Goal: Information Seeking & Learning: Learn about a topic

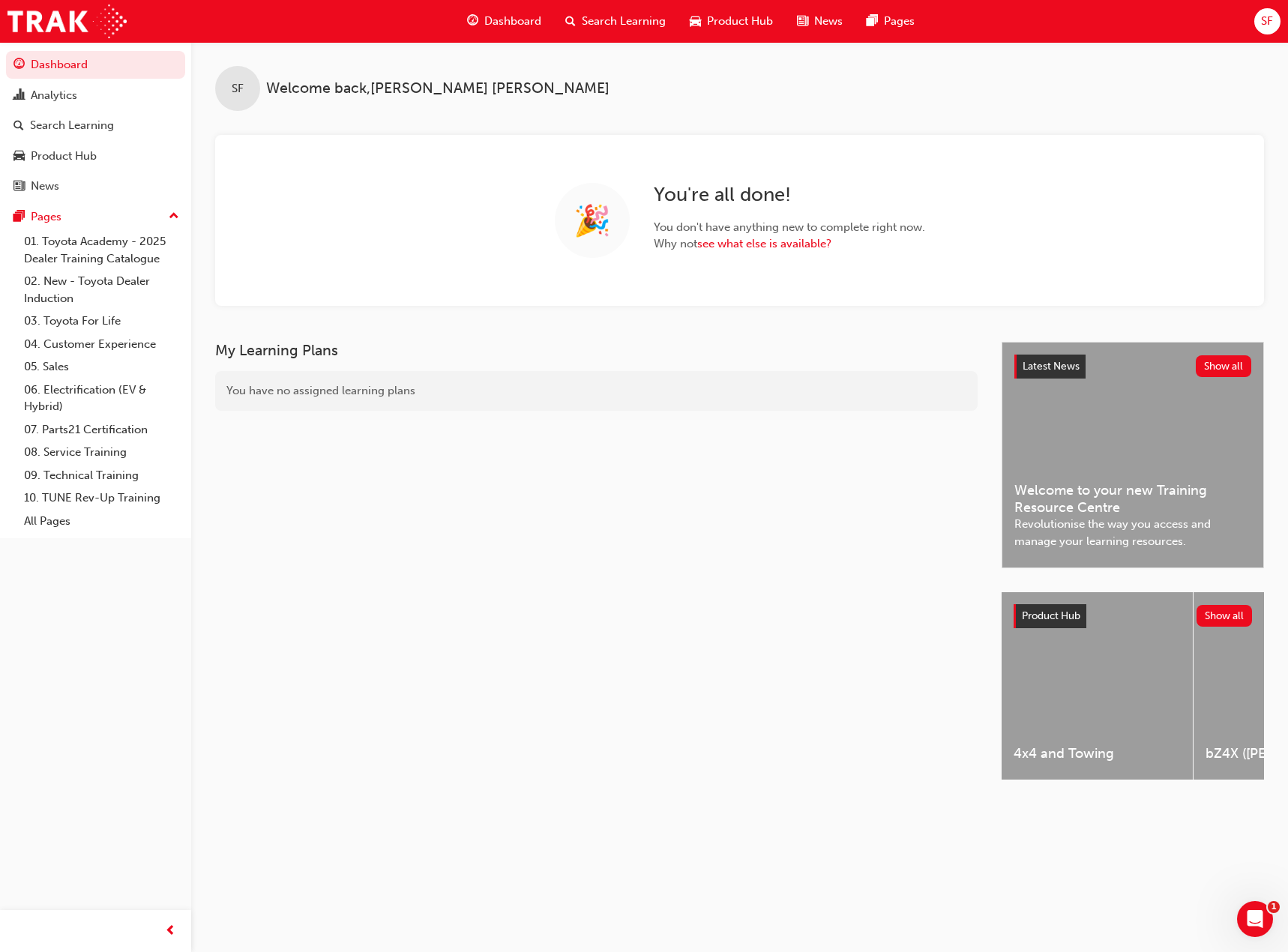
click at [1266, 15] on span "SF" at bounding box center [1267, 21] width 12 height 18
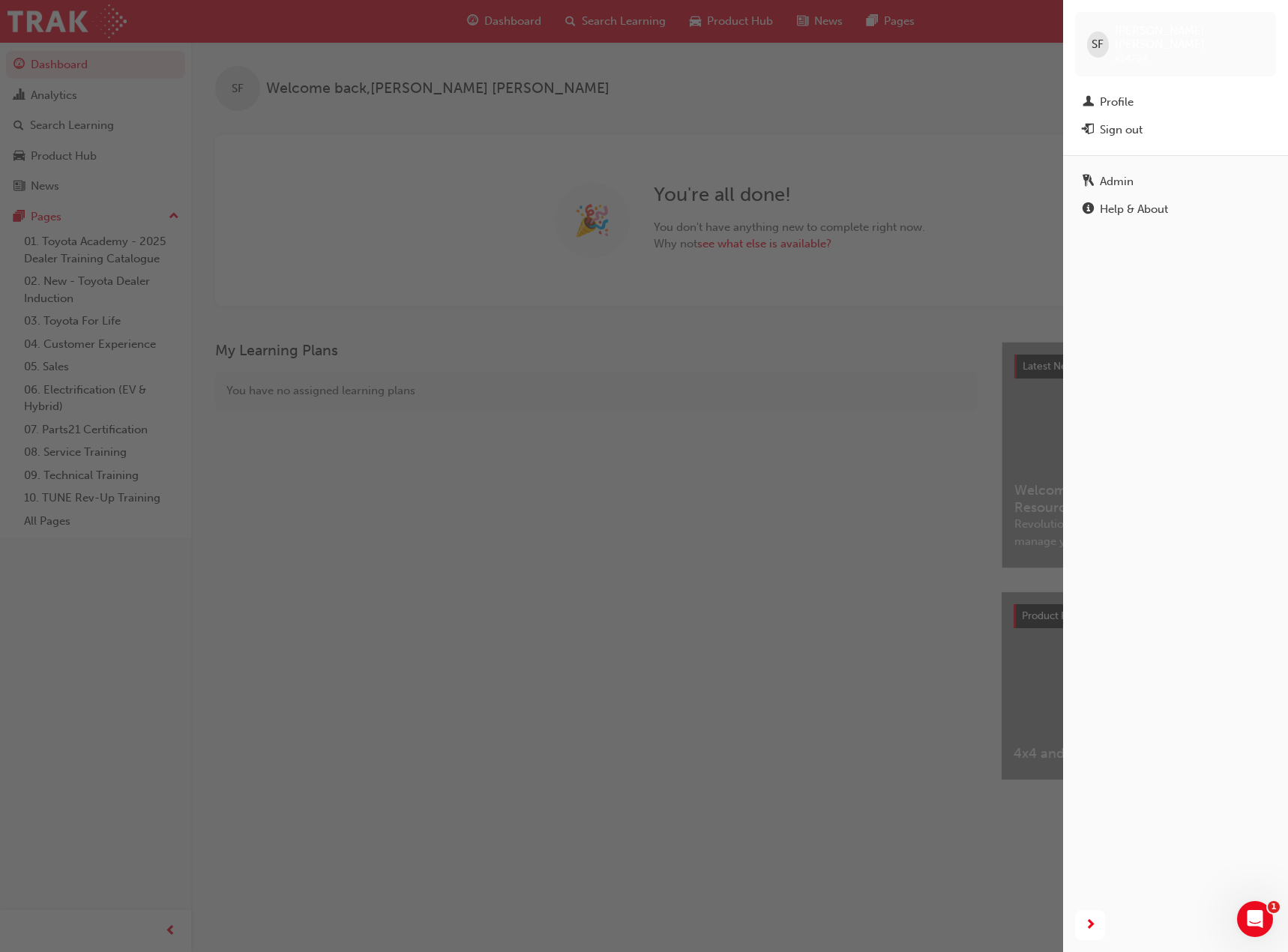
click at [1120, 94] on div "Profile" at bounding box center [1117, 102] width 34 height 18
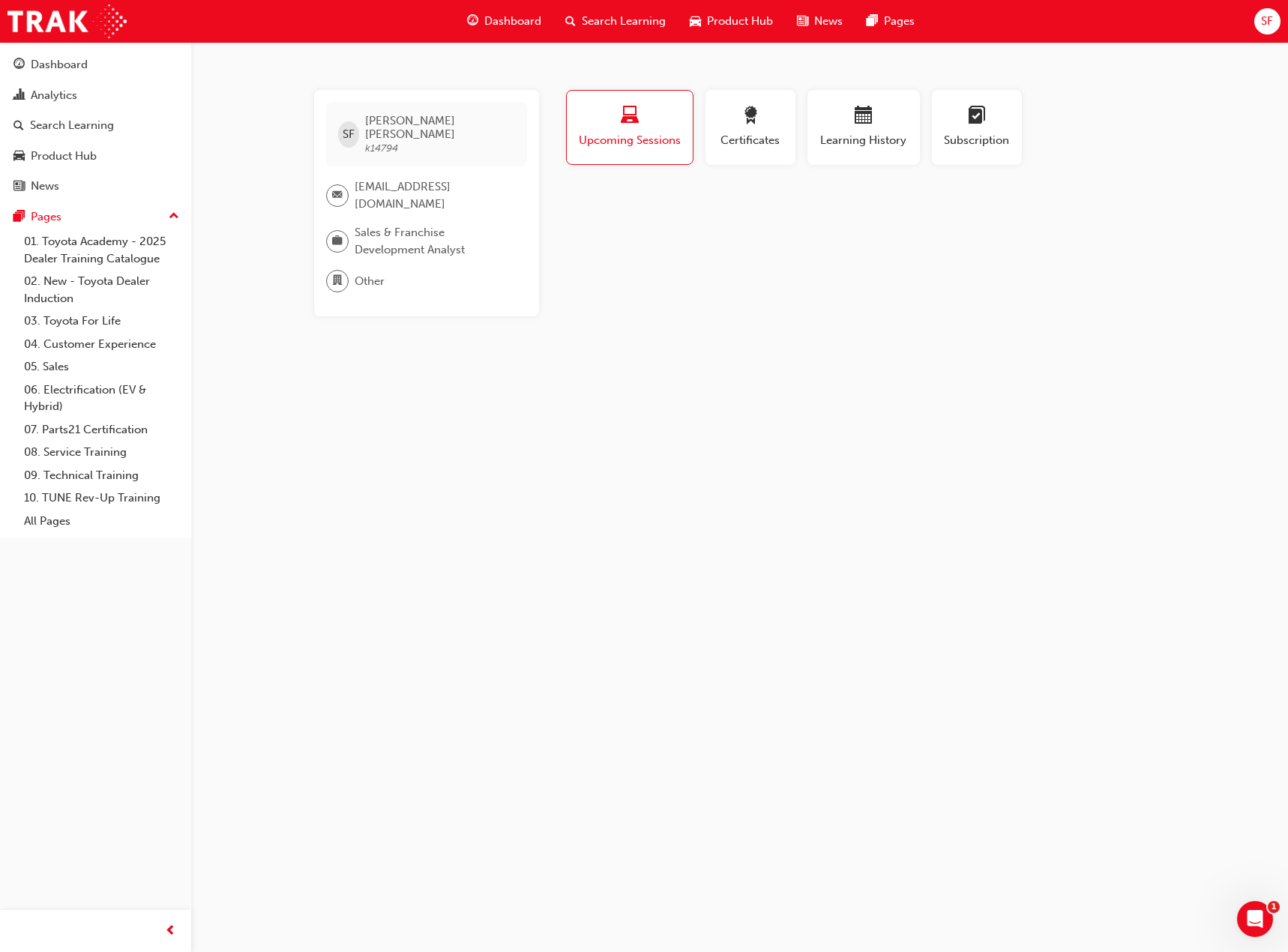
click at [747, 133] on span "Certificates" at bounding box center [750, 141] width 67 height 18
drag, startPoint x: 860, startPoint y: 118, endPoint x: 890, endPoint y: 120, distance: 30.1
click at [860, 118] on span "calendar-icon" at bounding box center [864, 116] width 18 height 20
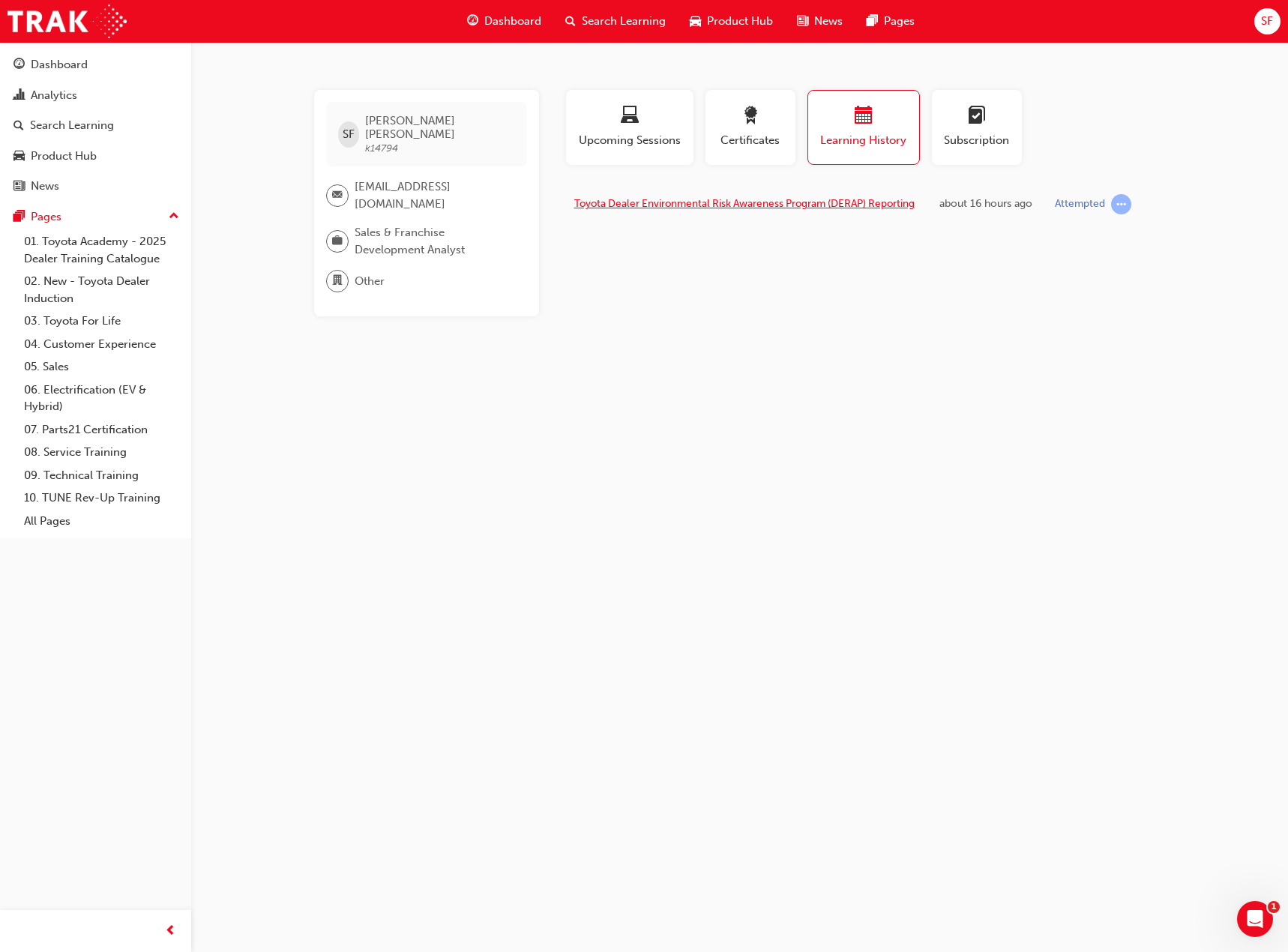
click at [834, 203] on link "Toyota Dealer Environmental Risk Awareness Program (DERAP) Reporting" at bounding box center [744, 203] width 340 height 13
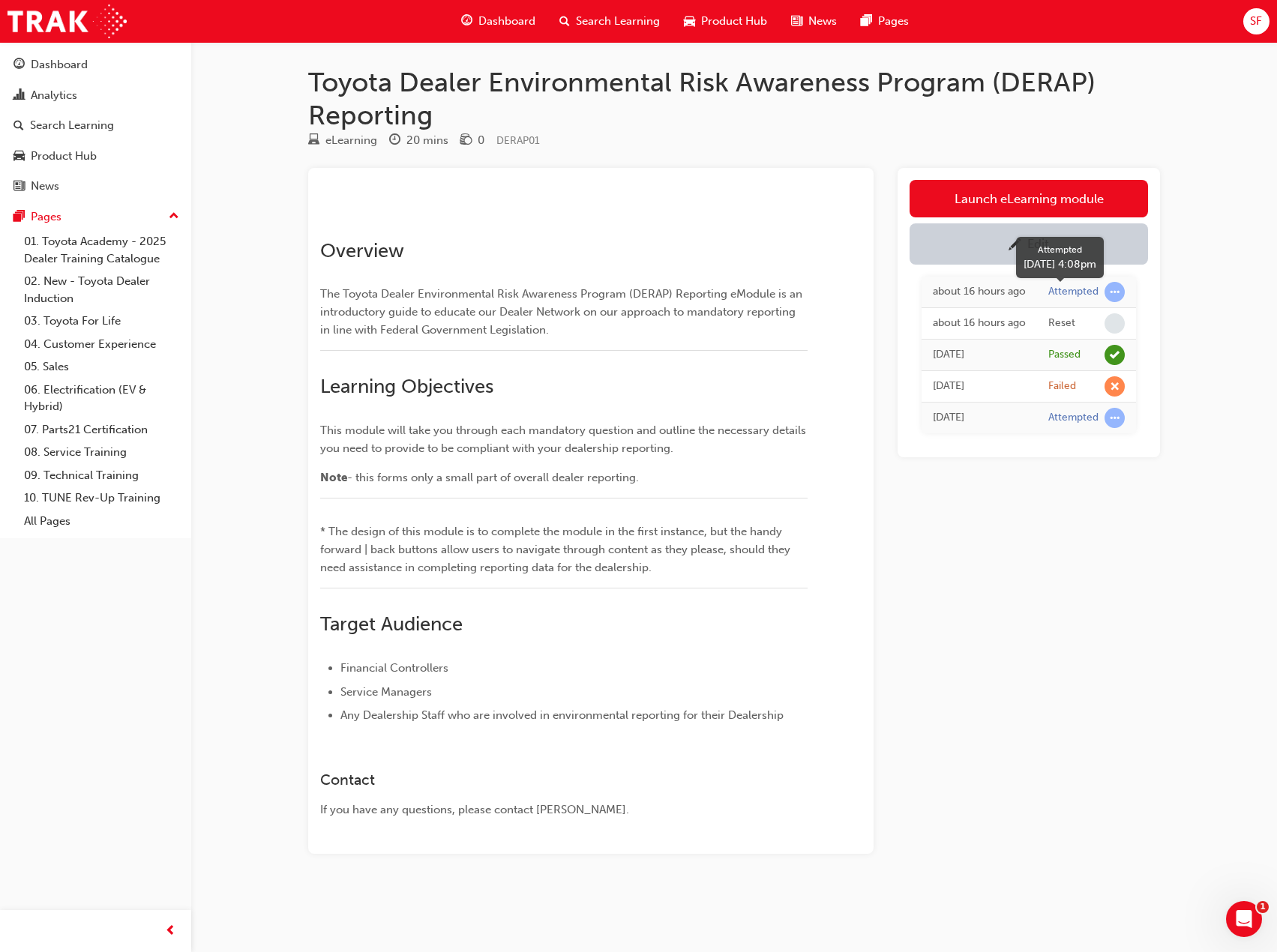
click at [1110, 296] on span "learningRecordVerb_ATTEMPT-icon" at bounding box center [1114, 292] width 20 height 20
click at [960, 297] on div "about 16 hours ago" at bounding box center [980, 292] width 93 height 18
click at [981, 199] on link "Launch eLearning module" at bounding box center [1028, 198] width 239 height 37
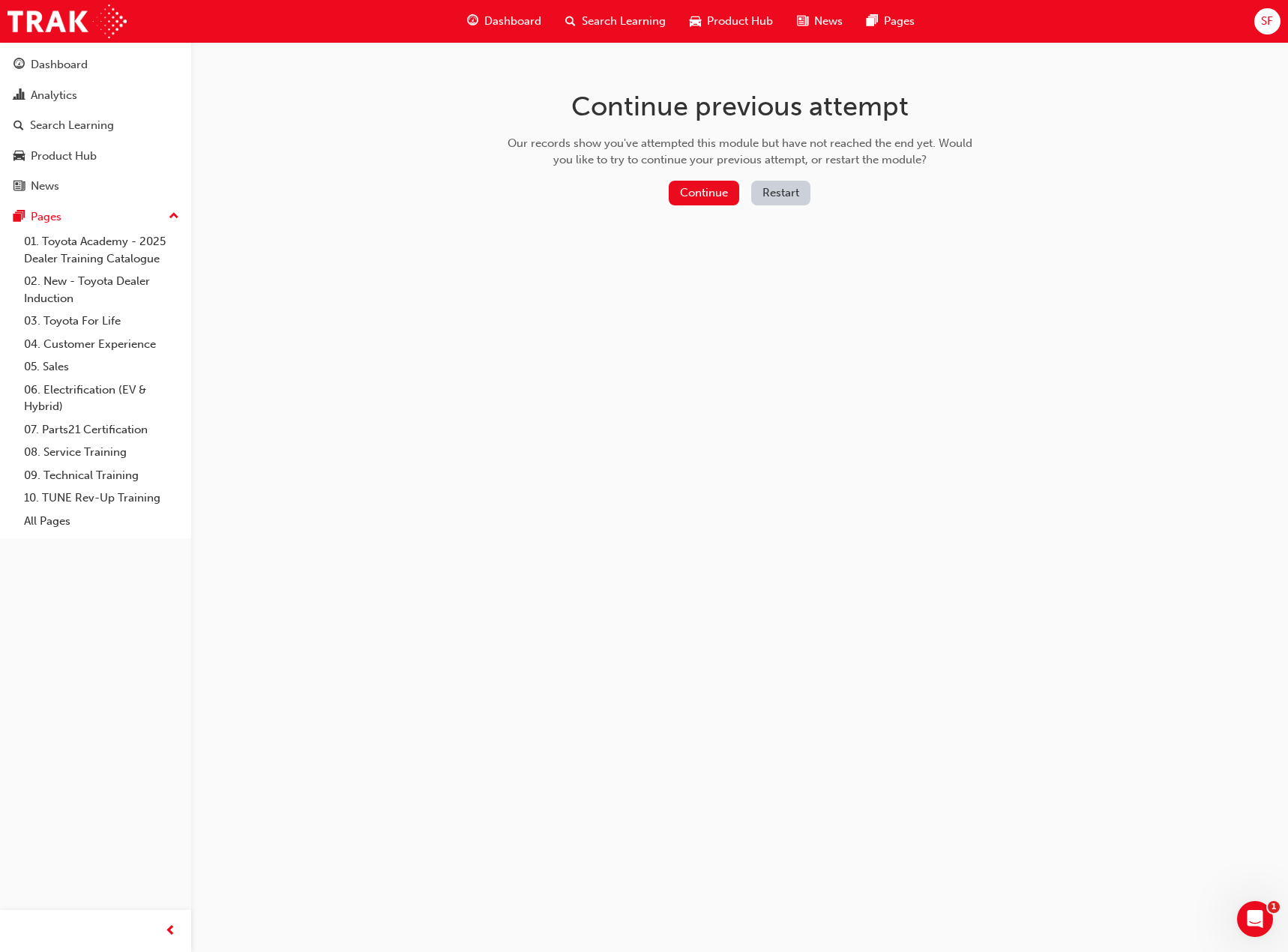
click at [726, 193] on button "Continue" at bounding box center [704, 193] width 70 height 24
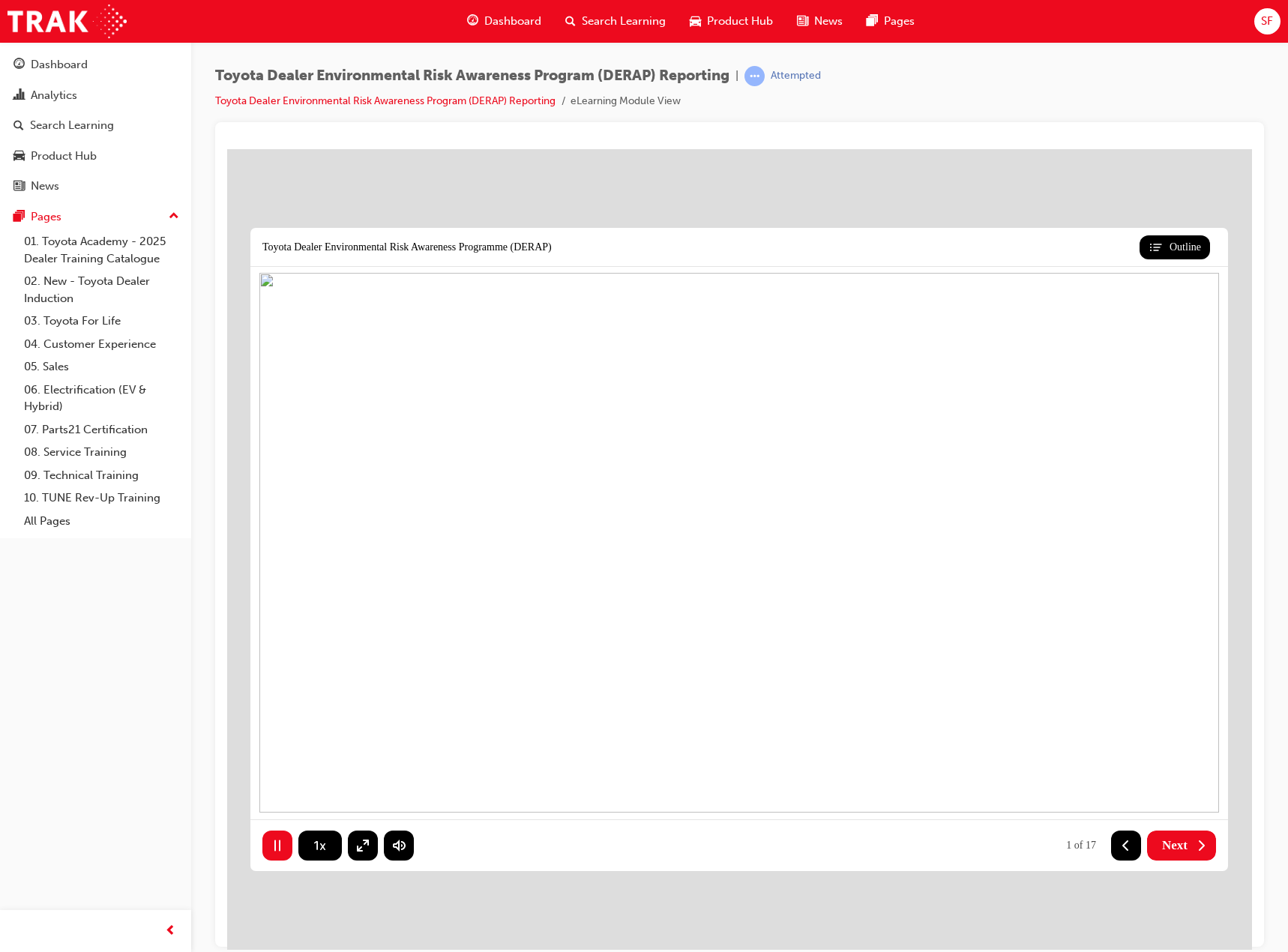
click at [1147, 837] on button "Next" at bounding box center [1182, 844] width 69 height 30
click at [1202, 846] on icon at bounding box center [1202, 845] width 5 height 9
click at [1200, 846] on icon at bounding box center [1202, 845] width 15 height 15
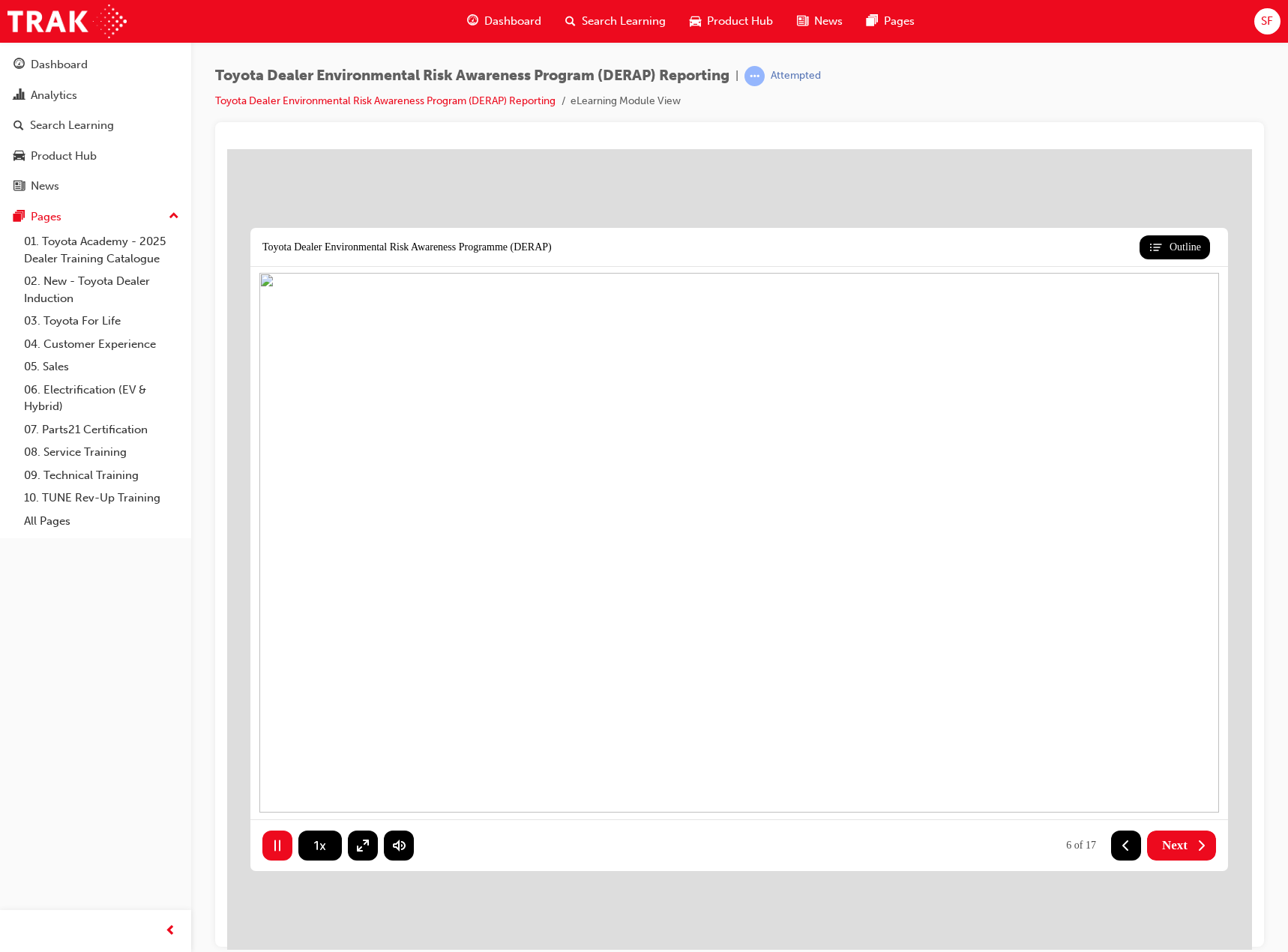
click at [1199, 843] on icon at bounding box center [1202, 845] width 15 height 15
click at [1127, 845] on icon at bounding box center [1127, 845] width 15 height 15
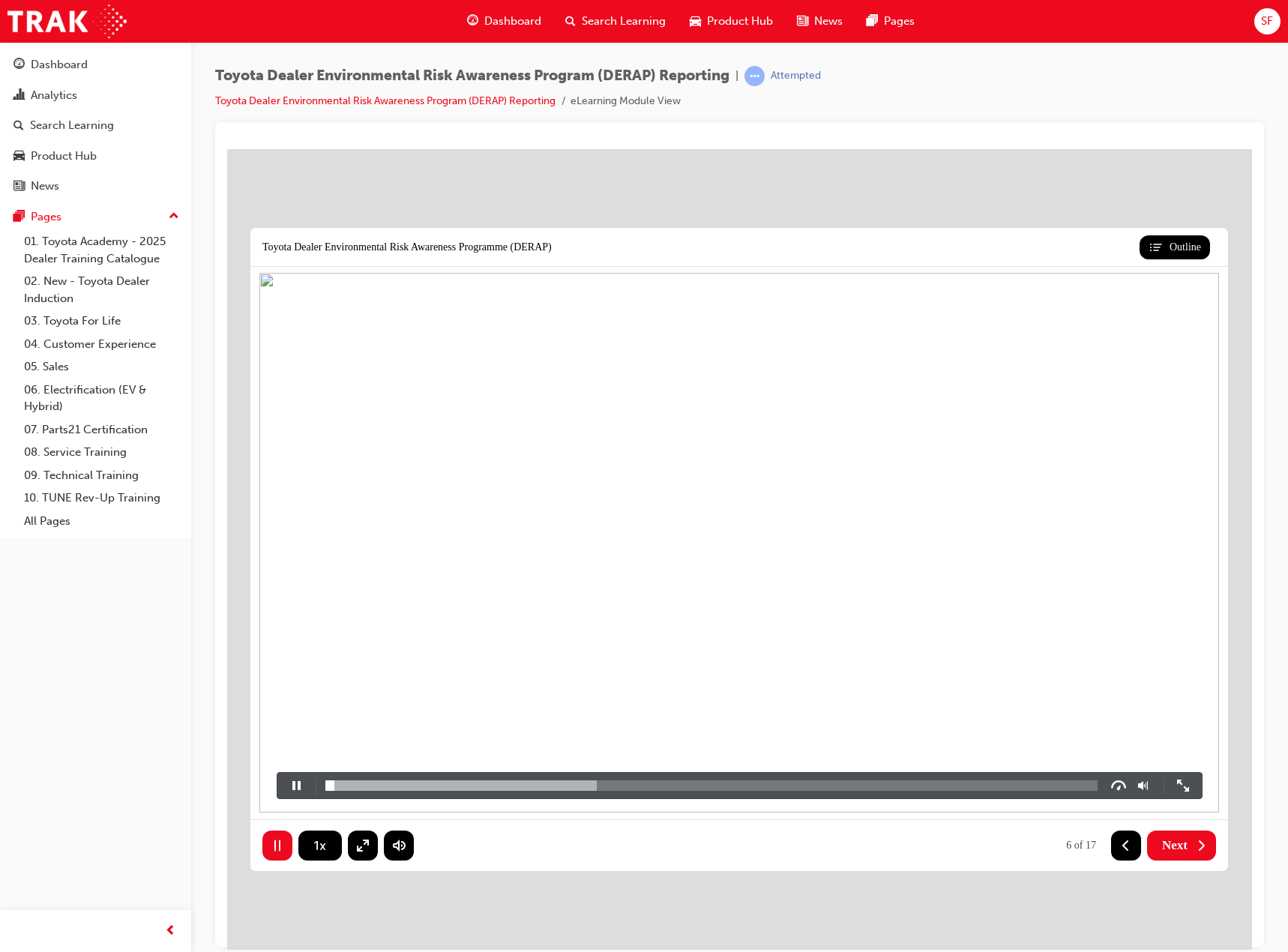
click at [568, 792] on div "00:00:12 Speed 0.75x 1x 1.25x 1.5x 2x" at bounding box center [740, 785] width 926 height 27
click at [576, 786] on div "00:00:12" at bounding box center [711, 785] width 772 height 11
click at [680, 781] on div "00:00:17" at bounding box center [711, 785] width 772 height 11
click at [729, 782] on div "00:00:20" at bounding box center [711, 785] width 772 height 11
click at [796, 782] on div "00:00:23" at bounding box center [711, 785] width 772 height 11
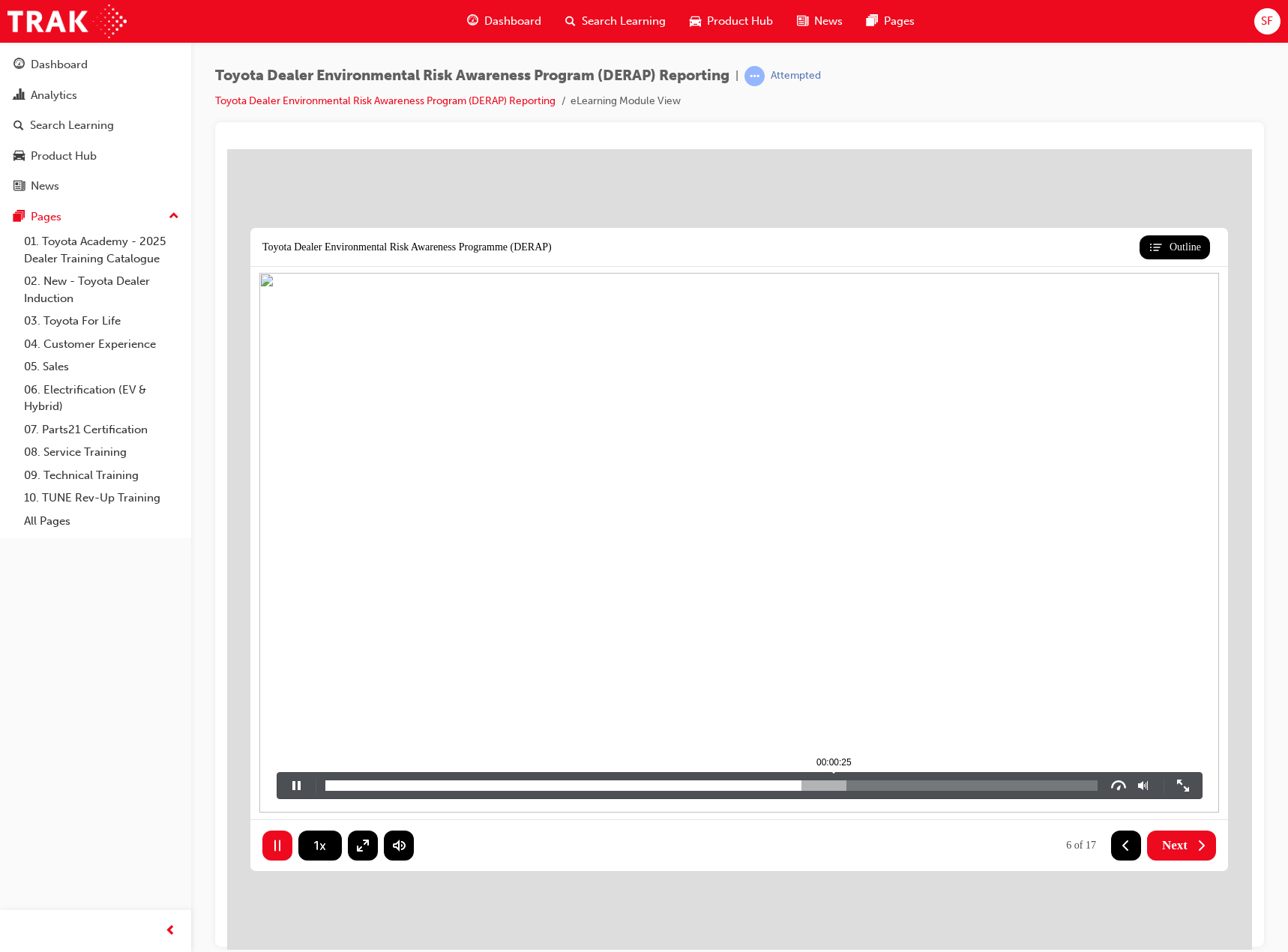
click at [839, 783] on div "00:00:25" at bounding box center [711, 785] width 772 height 11
drag, startPoint x: 886, startPoint y: 781, endPoint x: 902, endPoint y: 782, distance: 16.0
click at [886, 781] on div "00:00:27" at bounding box center [711, 785] width 772 height 11
click at [923, 783] on div "00:00:29" at bounding box center [711, 785] width 772 height 11
click at [974, 781] on div "00:00:31" at bounding box center [711, 785] width 772 height 11
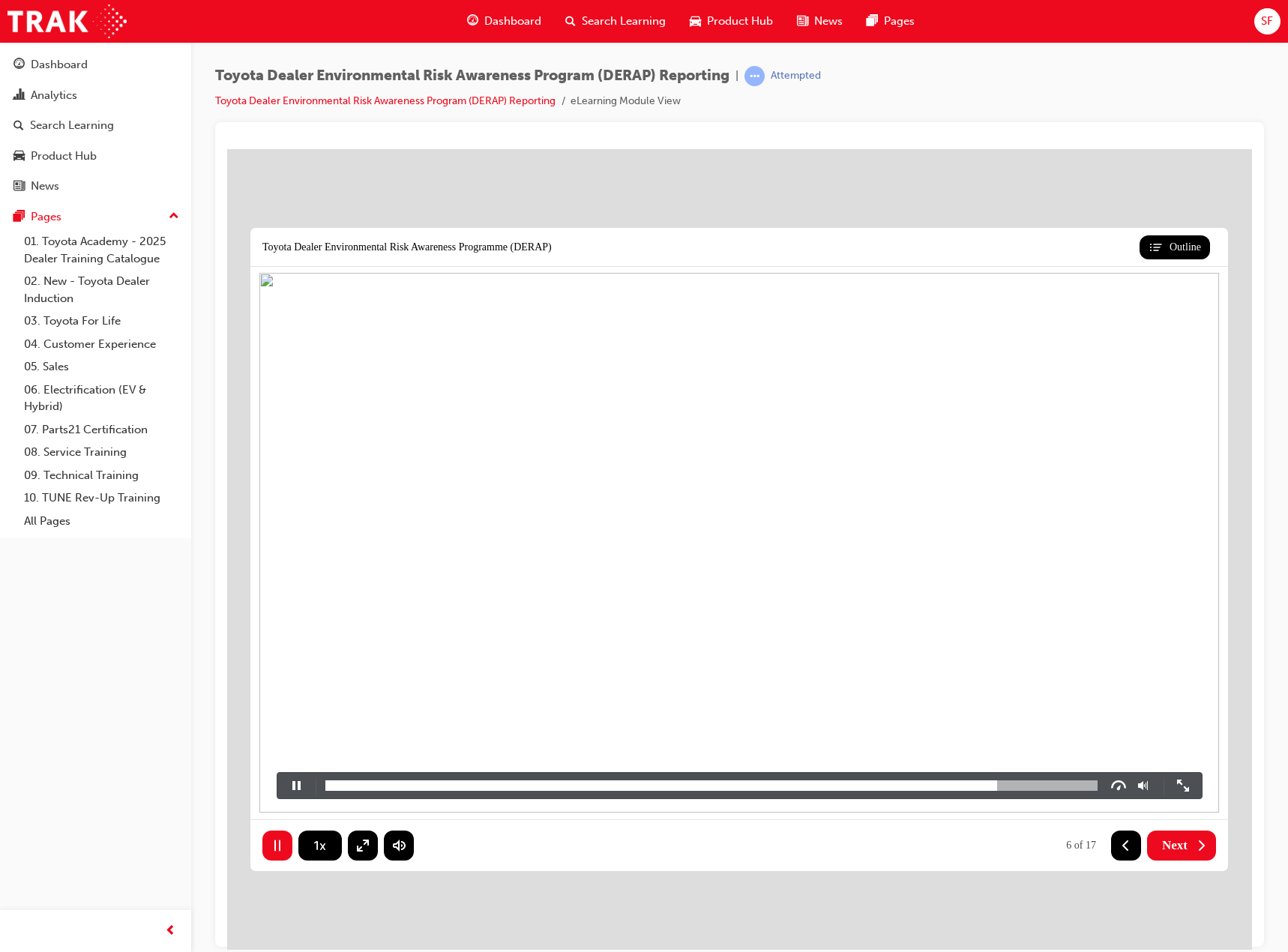
click at [291, 787] on button at bounding box center [297, 785] width 39 height 25
